Goal: Transaction & Acquisition: Obtain resource

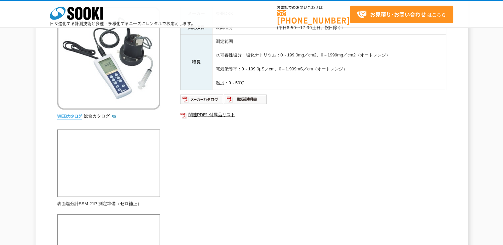
scroll to position [100, 0]
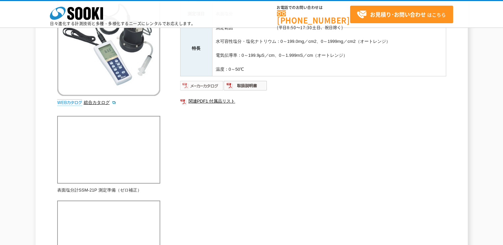
click at [214, 83] on img at bounding box center [202, 85] width 44 height 11
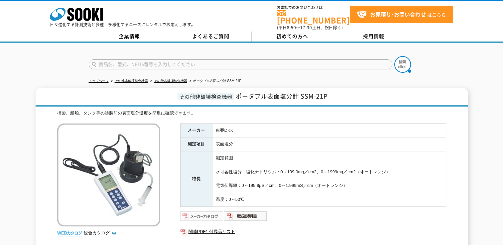
click at [195, 215] on img at bounding box center [202, 216] width 44 height 11
drag, startPoint x: 236, startPoint y: 94, endPoint x: 328, endPoint y: 96, distance: 91.8
click at [328, 96] on h1 "その他非破壊検査機器 ポータブル表面塩分計 SSM-21P" at bounding box center [252, 97] width 432 height 19
drag, startPoint x: 328, startPoint y: 96, endPoint x: 301, endPoint y: 98, distance: 27.0
click at [301, 98] on h1 "その他非破壊検査機器 ポータブル表面塩分計 SSM-21P" at bounding box center [252, 97] width 432 height 19
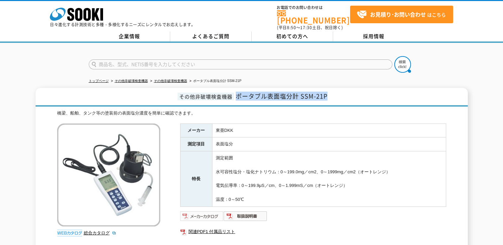
click at [193, 212] on img at bounding box center [202, 216] width 44 height 11
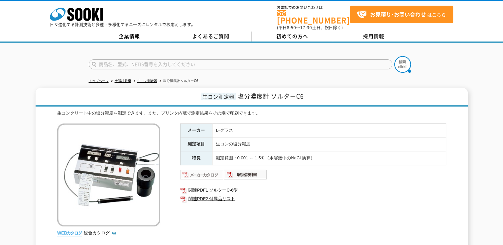
click at [199, 172] on img at bounding box center [202, 175] width 44 height 11
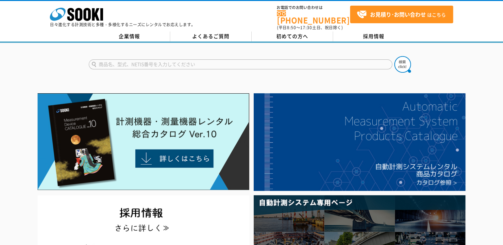
click at [263, 59] on input "text" at bounding box center [240, 64] width 303 height 10
type input "e"
type input "塩分計"
click at [394, 56] on button at bounding box center [402, 64] width 17 height 17
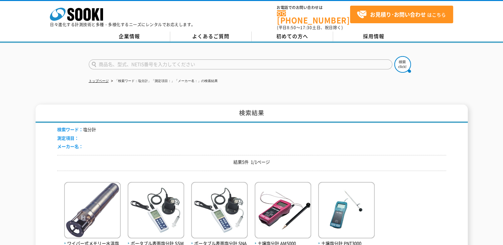
scroll to position [66, 0]
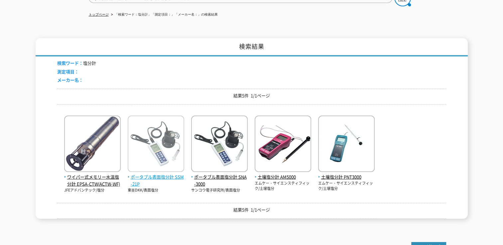
click at [143, 174] on span "ポータブル表面塩分計 SSM-21P" at bounding box center [156, 181] width 57 height 14
click at [147, 174] on span "ポータブル表面塩分計 SSM-21P" at bounding box center [156, 181] width 57 height 14
click at [154, 174] on span "ポータブル表面塩分計 SSM-21P" at bounding box center [156, 181] width 57 height 14
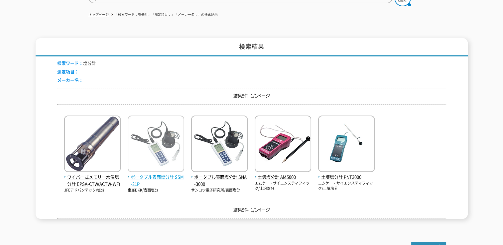
click at [154, 174] on span "ポータブル表面塩分計 SSM-21P" at bounding box center [156, 181] width 57 height 14
click at [158, 147] on img at bounding box center [156, 145] width 57 height 58
click at [159, 147] on img at bounding box center [156, 145] width 57 height 58
click at [165, 174] on span "ポータブル表面塩分計 SSM-21P" at bounding box center [156, 181] width 57 height 14
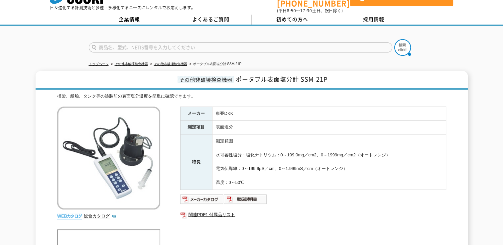
scroll to position [33, 0]
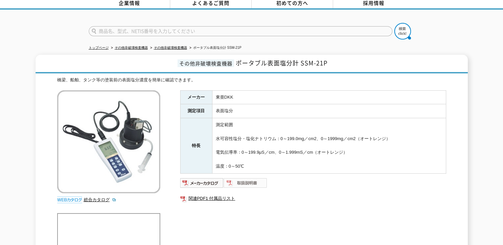
click at [246, 180] on img at bounding box center [246, 183] width 44 height 11
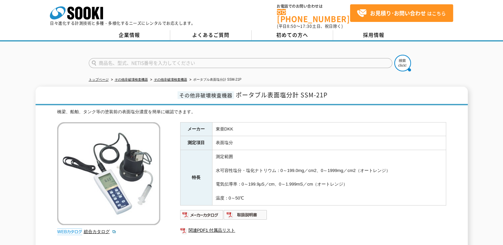
scroll to position [0, 0]
